Goal: Task Accomplishment & Management: Manage account settings

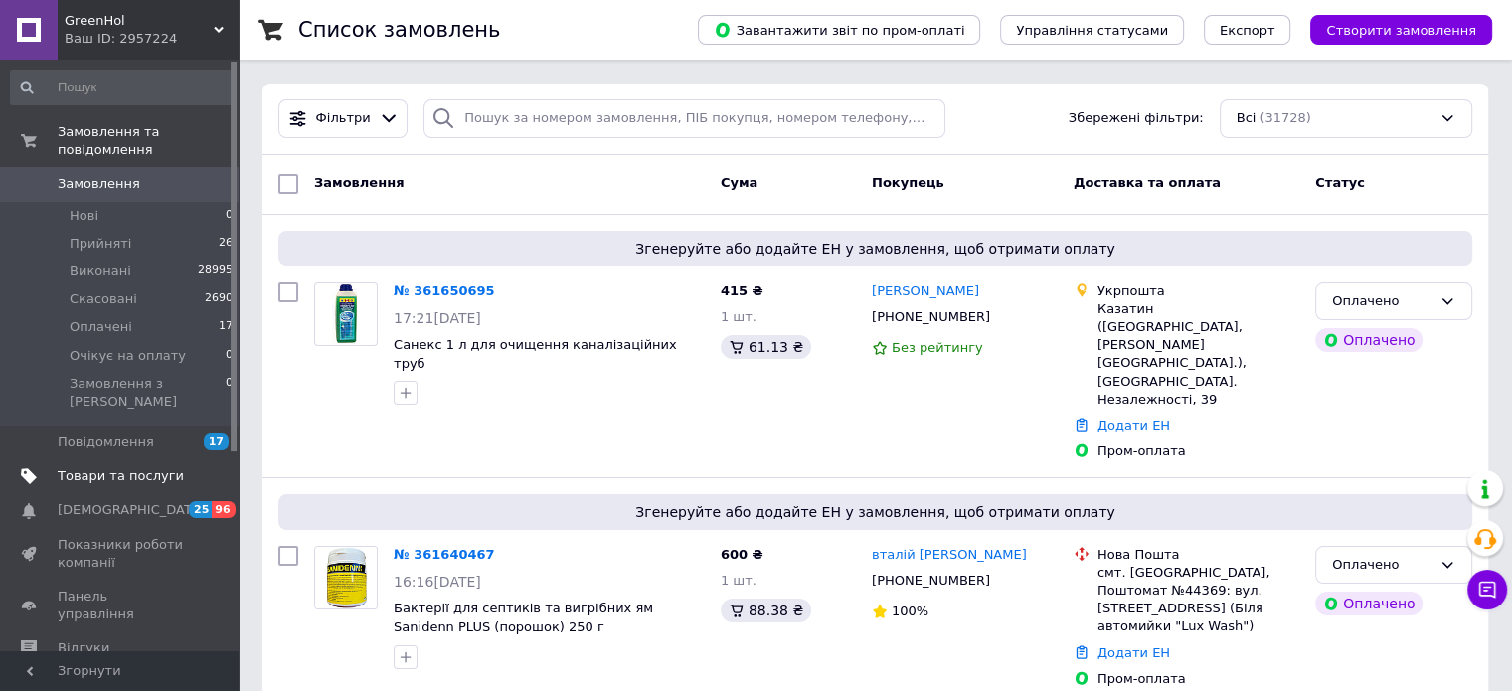
click at [102, 467] on span "Товари та послуги" at bounding box center [121, 476] width 126 height 18
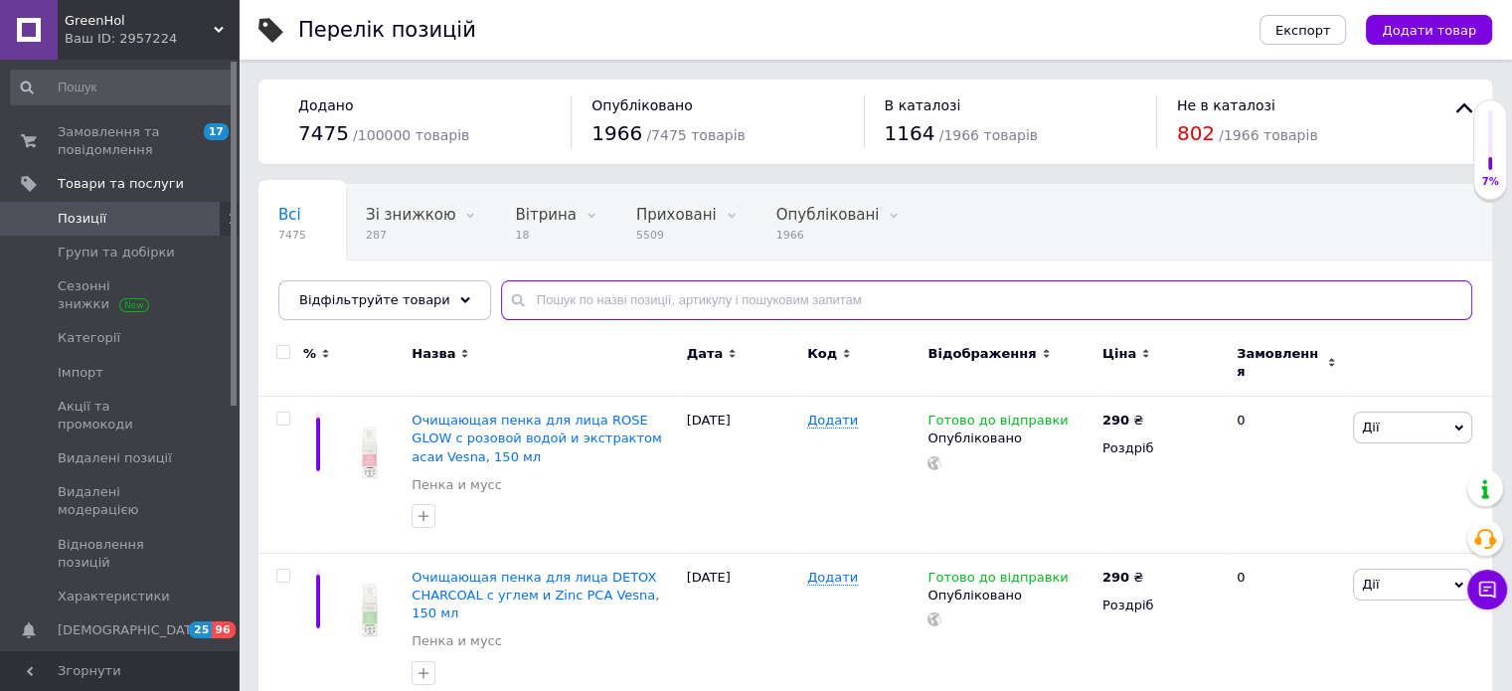
click at [553, 295] on input "text" at bounding box center [987, 300] width 972 height 40
paste input "Бактерии для выгребных ям и септиков SeptiWell 1800 г (порошок) с мерной ложкой"
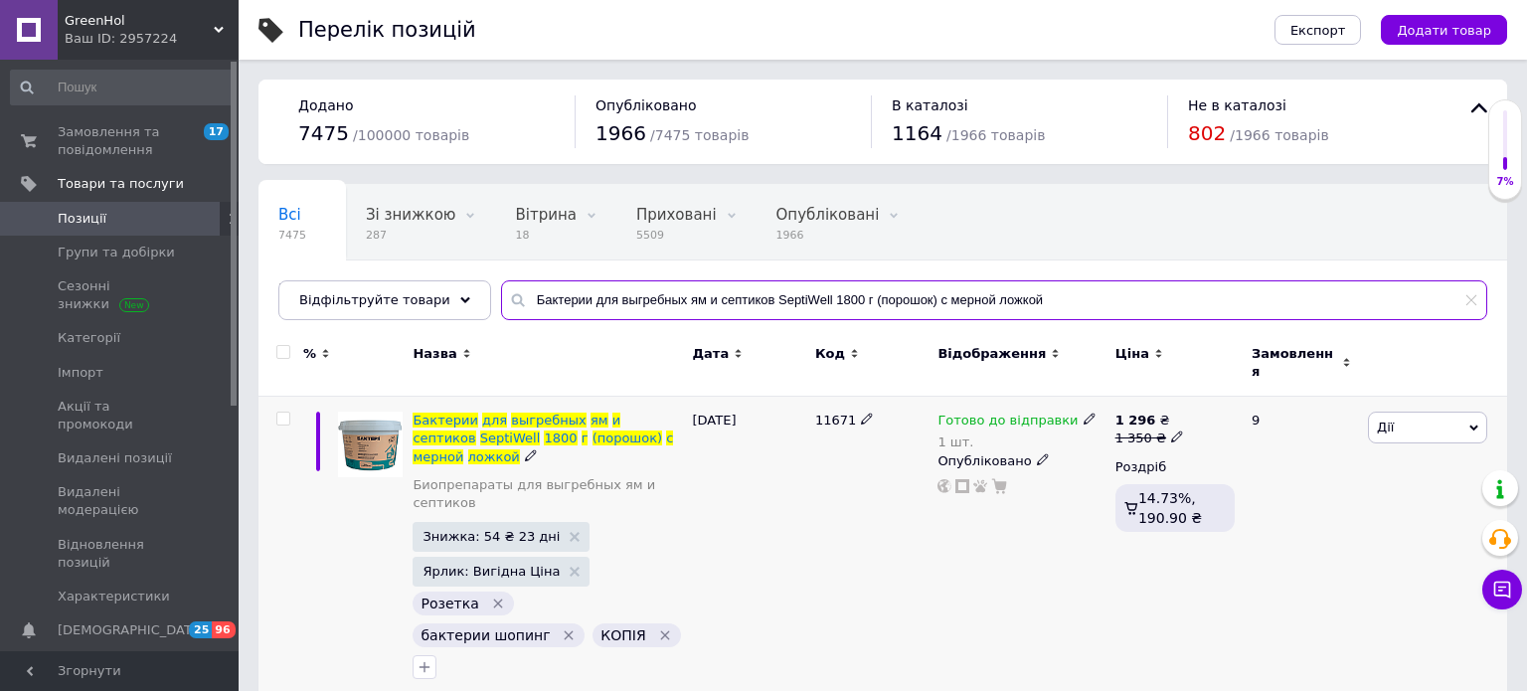
type input "Бактерии для выгребных ям и септиков SeptiWell 1800 г (порошок) с мерной ложкой"
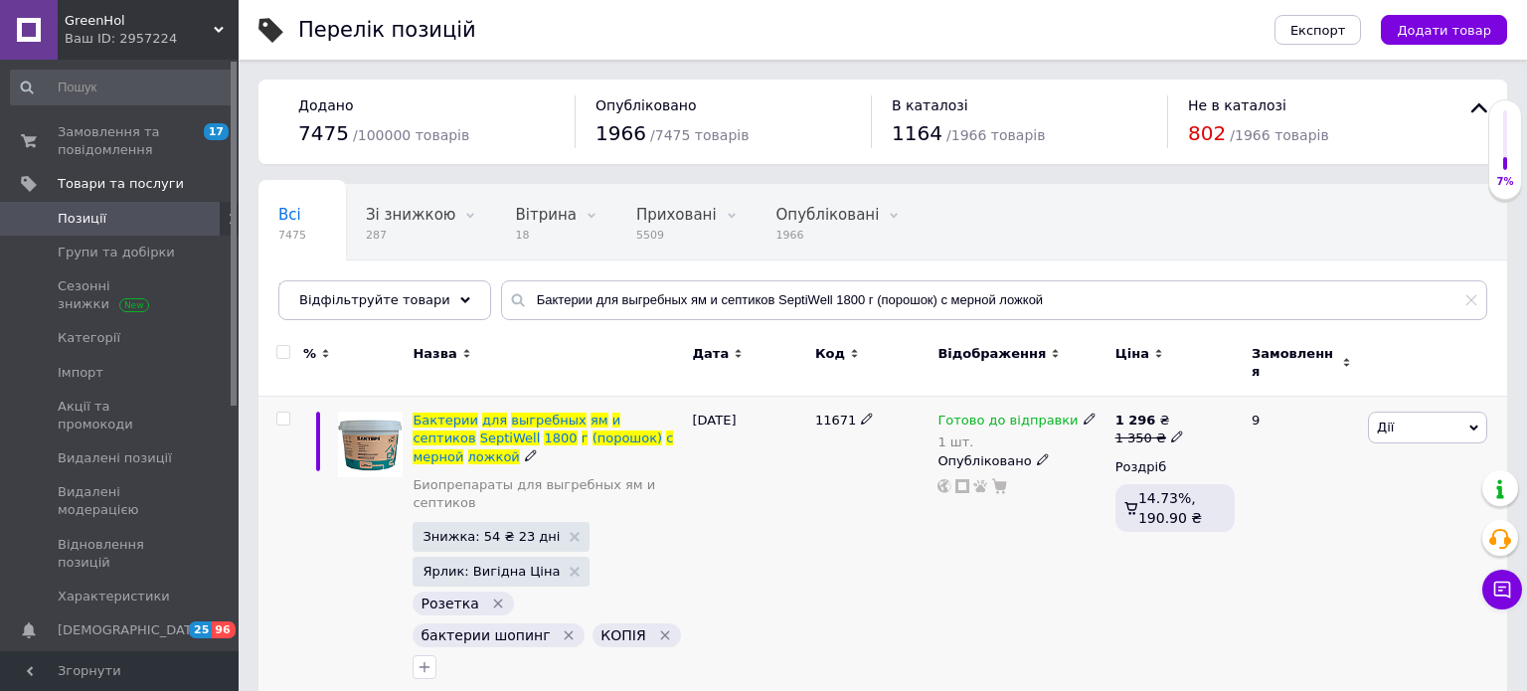
click at [1084, 414] on use at bounding box center [1089, 419] width 11 height 11
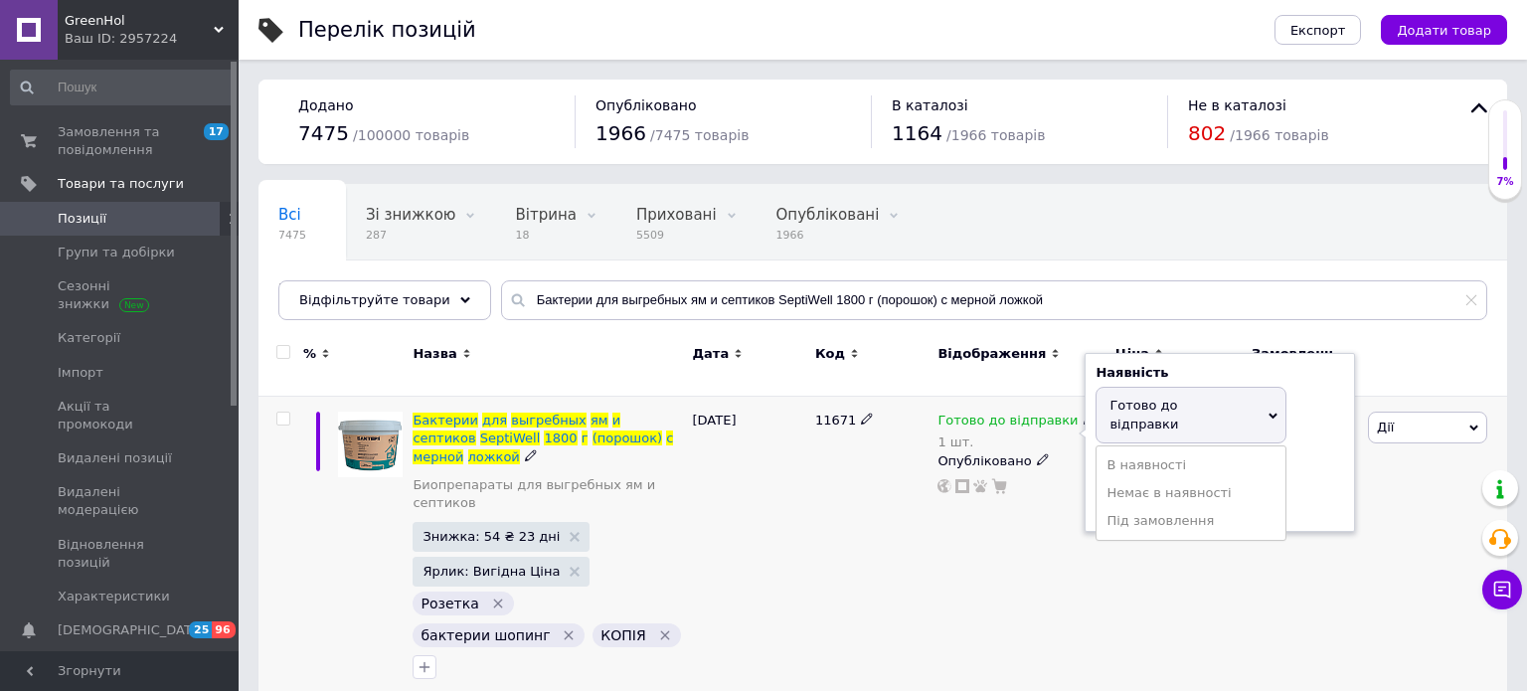
click at [1316, 458] on div "Залишки" at bounding box center [1220, 467] width 249 height 18
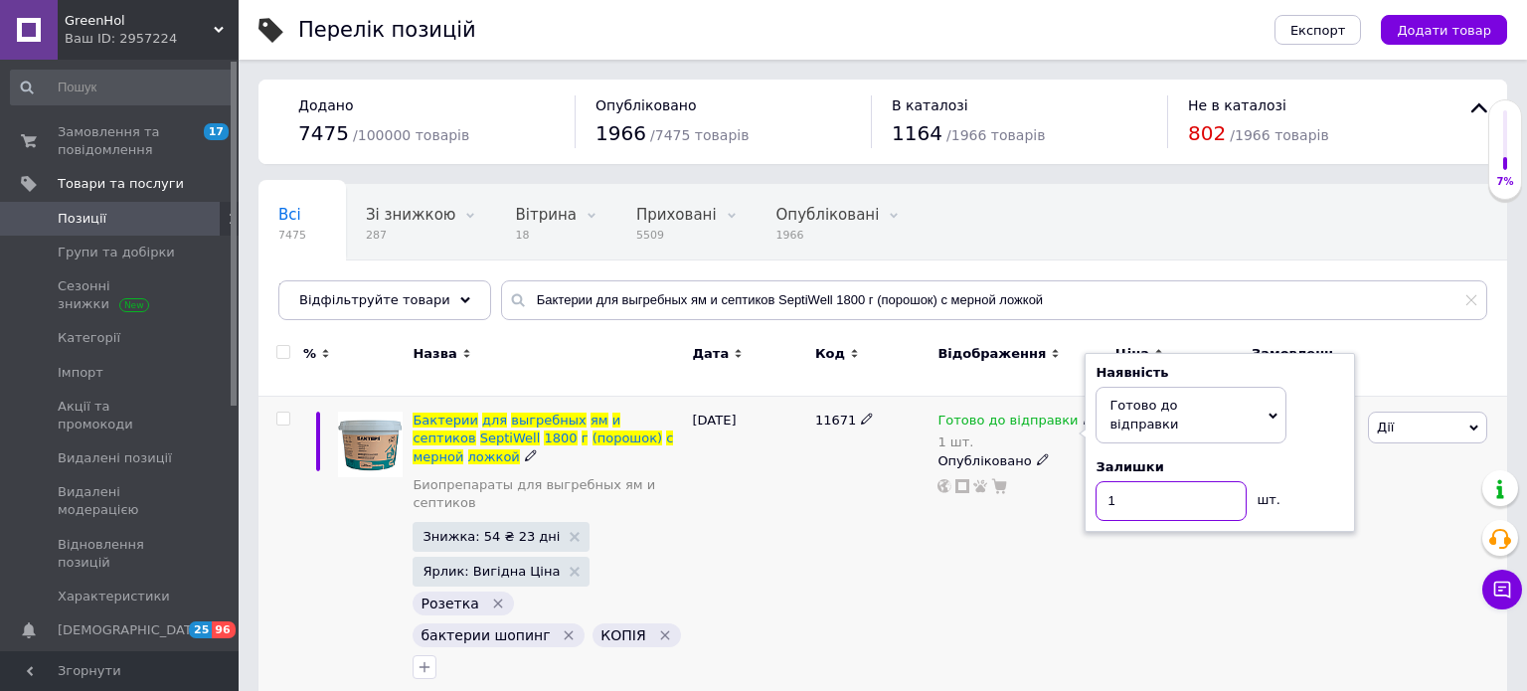
click at [1193, 481] on input "1" at bounding box center [1171, 501] width 151 height 40
type input "150"
click at [1035, 540] on div "Готово до відправки 1 шт. Наявність [PERSON_NAME] до відправки В наявності Нема…" at bounding box center [1021, 551] width 177 height 308
